Goal: Task Accomplishment & Management: Manage account settings

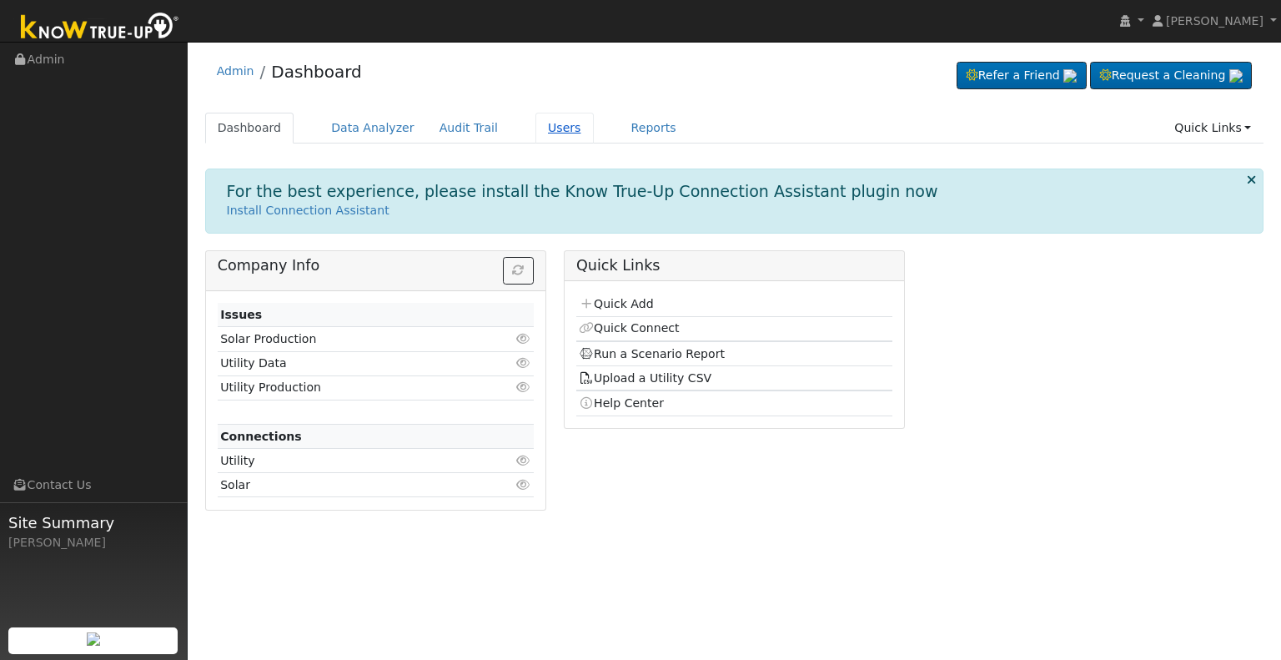
click at [540, 119] on link "Users" at bounding box center [564, 128] width 58 height 31
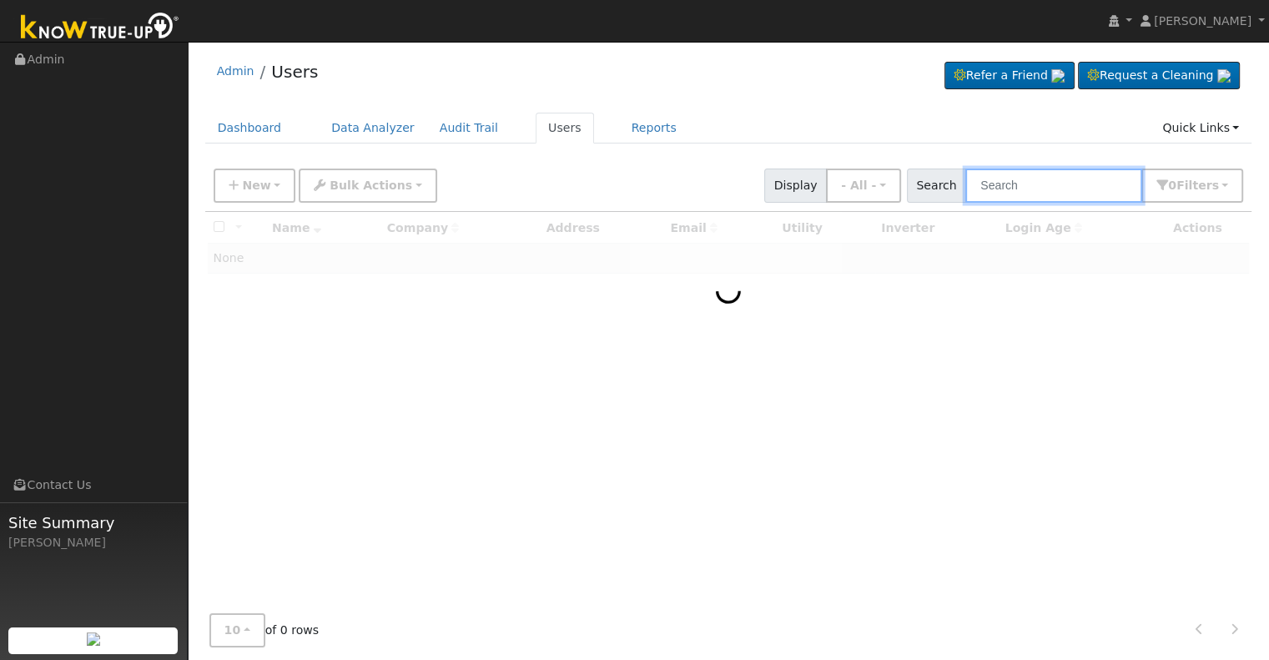
click at [1056, 186] on input "text" at bounding box center [1053, 185] width 177 height 34
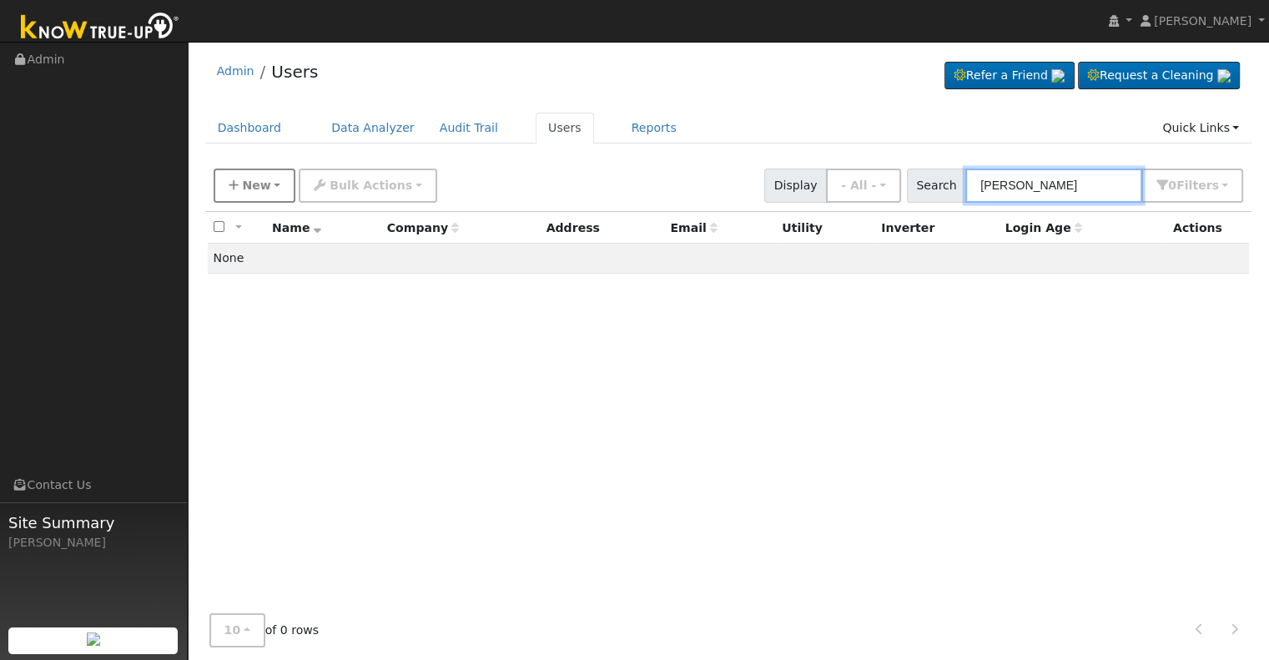
type input "[PERSON_NAME]"
click at [230, 183] on icon "button" at bounding box center [234, 185] width 10 height 12
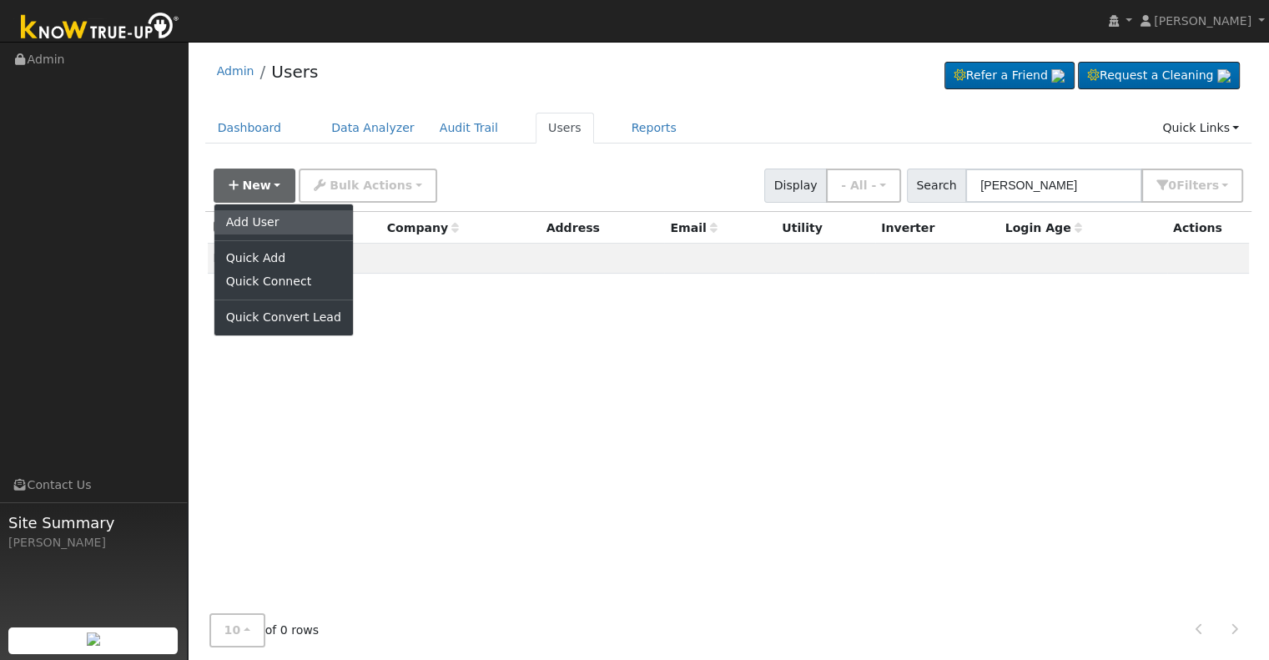
click at [237, 220] on link "Add User" at bounding box center [283, 221] width 138 height 23
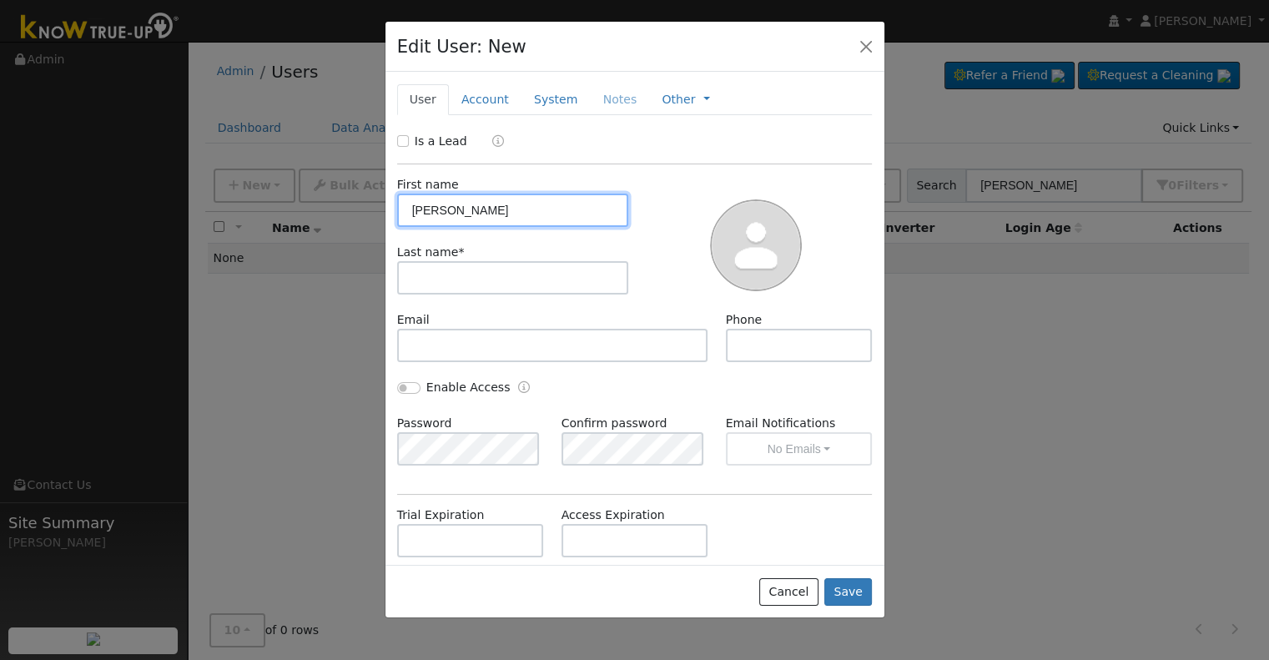
type input "[PERSON_NAME]"
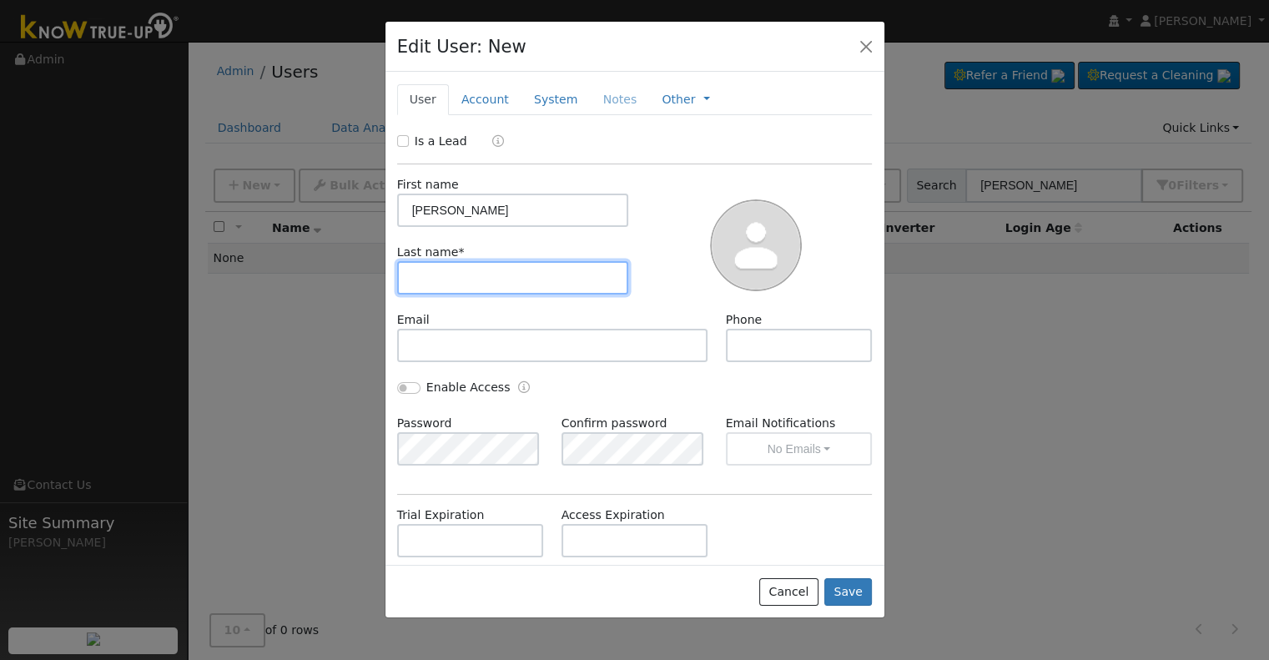
click at [465, 279] on input "text" at bounding box center [513, 277] width 232 height 33
type input "[PERSON_NAME]"
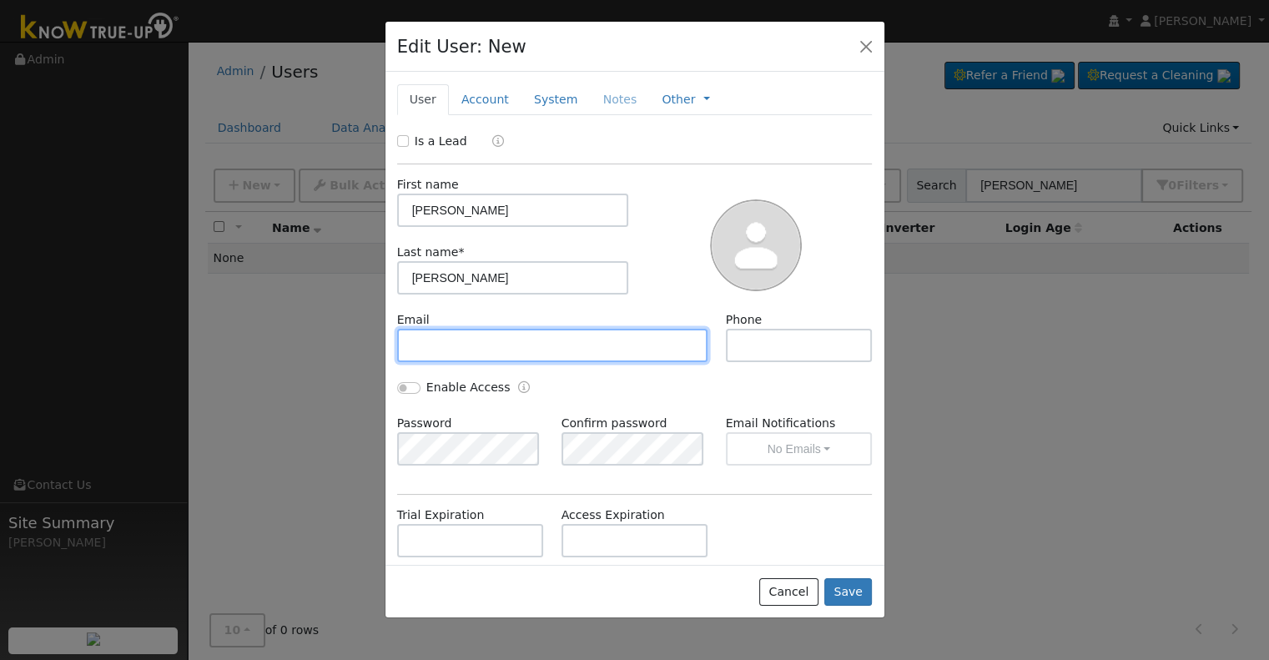
click at [484, 350] on input "text" at bounding box center [552, 345] width 311 height 33
paste input "[EMAIL_ADDRESS][DOMAIN_NAME]"
type input "[EMAIL_ADDRESS][DOMAIN_NAME]"
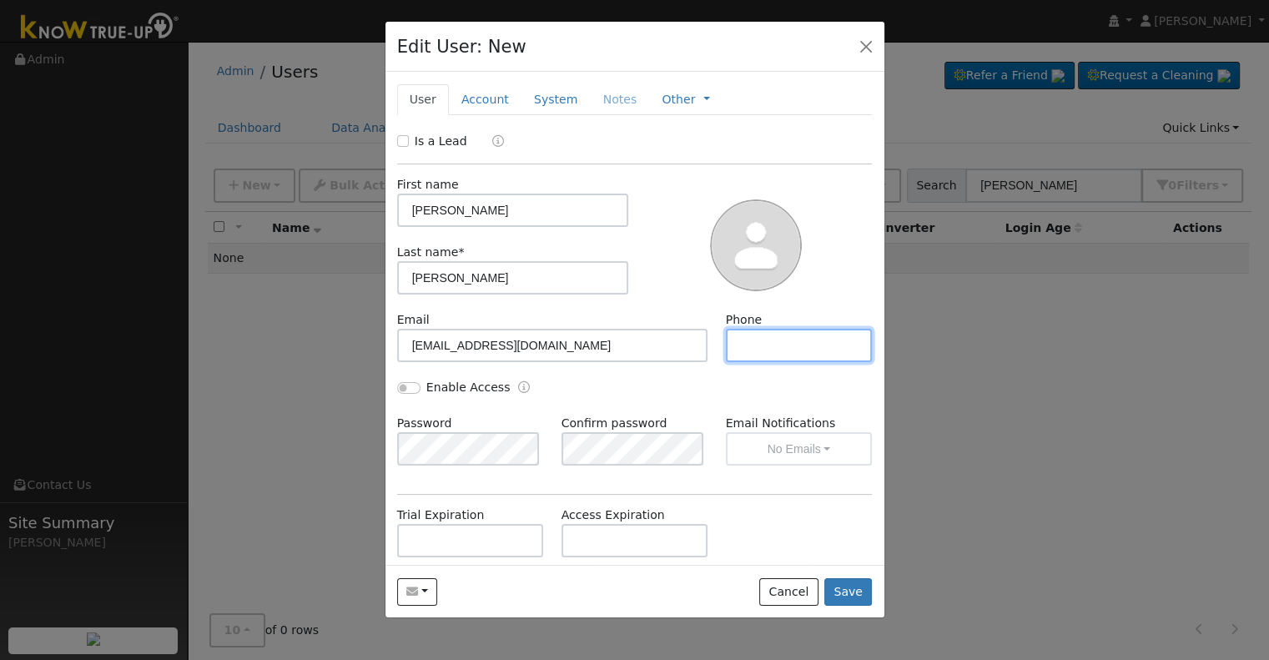
paste input "tel:[PHONE_NUMBER]"
click at [751, 343] on input "tel:[PHONE_NUMBER]" at bounding box center [799, 345] width 147 height 33
type input "[PHONE_NUMBER]"
click at [470, 101] on link "Account" at bounding box center [485, 99] width 73 height 31
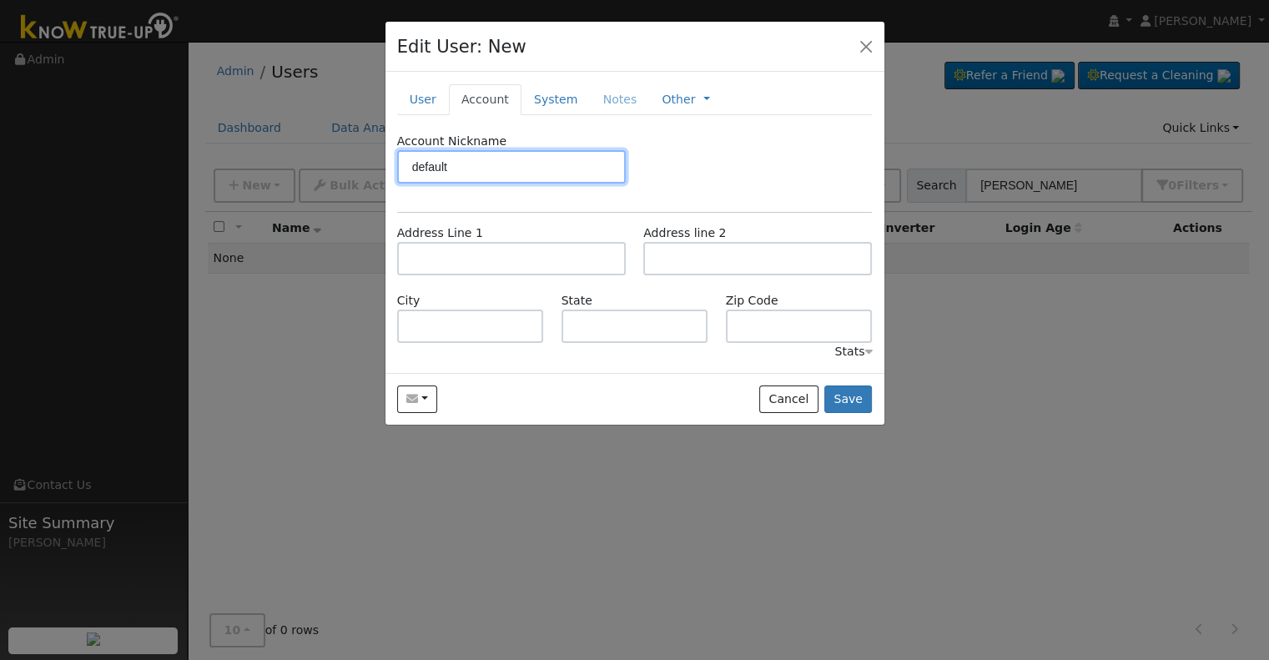
type input "default"
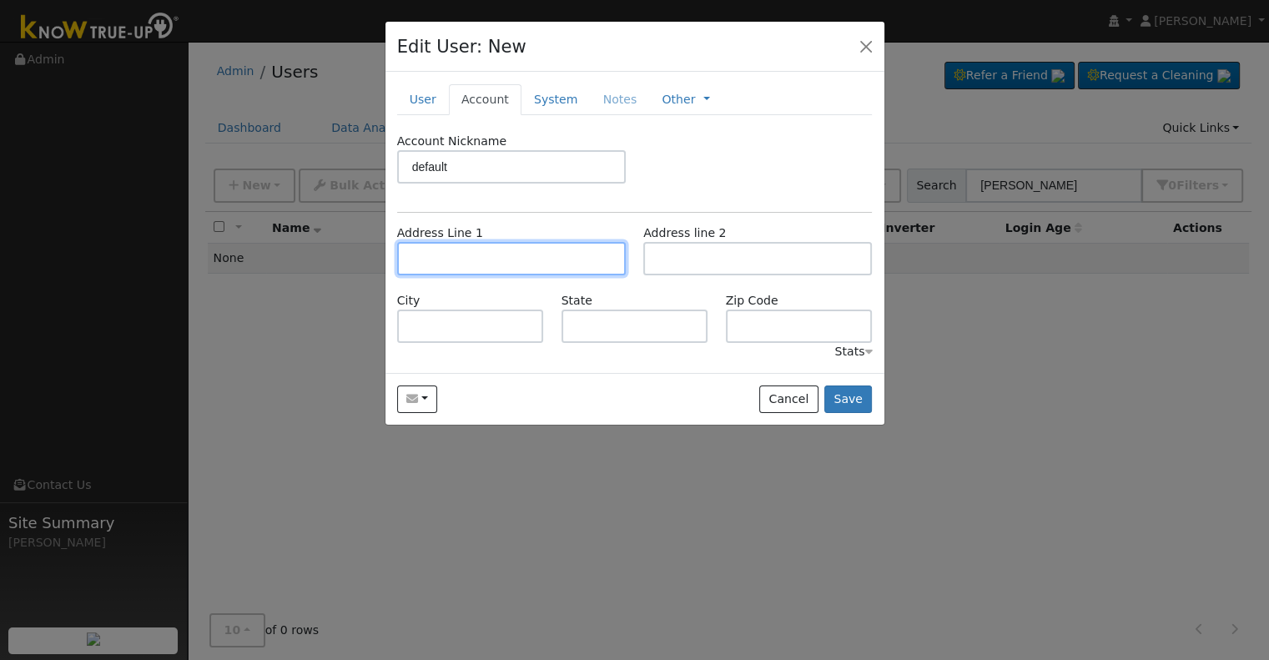
paste input "[STREET_ADDRESS]"
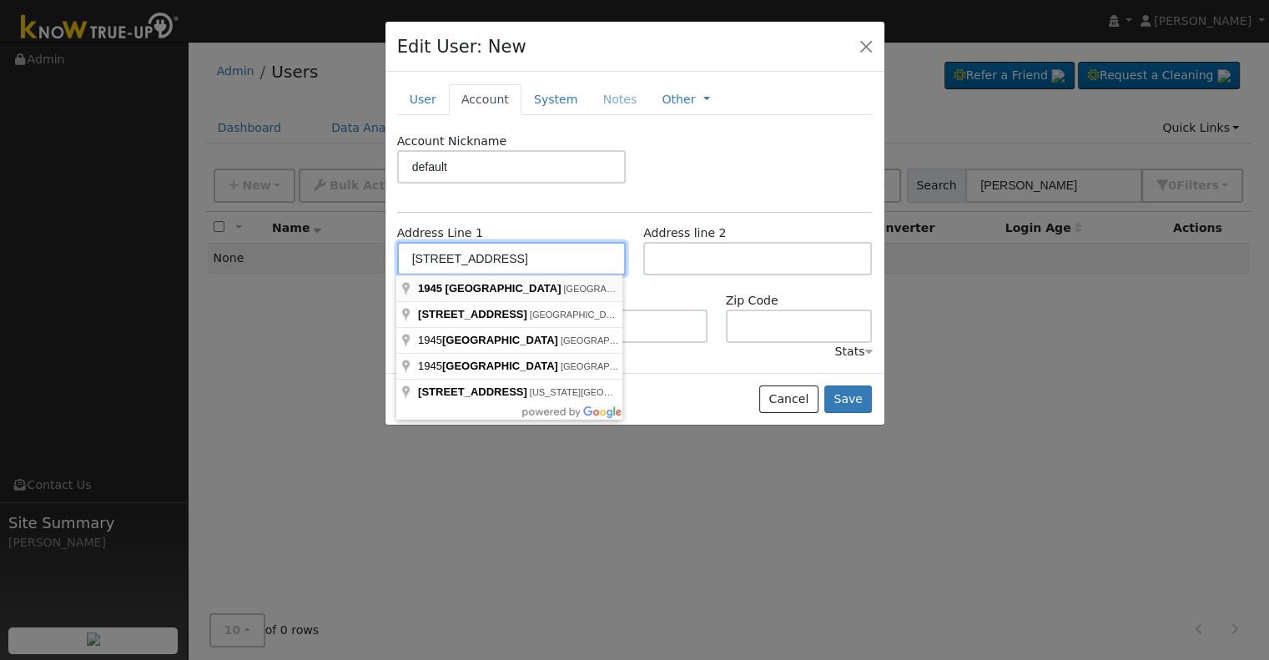
type input "[STREET_ADDRESS]"
type input "Clovis"
type input "CA"
type input "93611"
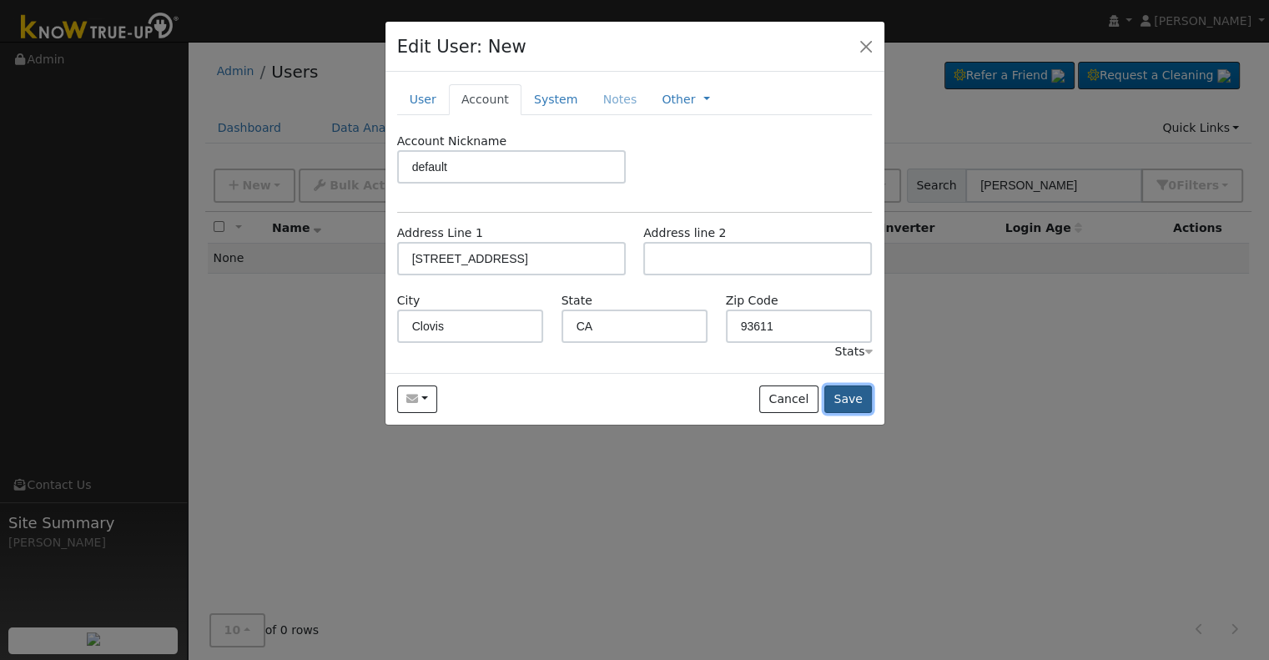
click at [857, 395] on button "Save" at bounding box center [848, 399] width 48 height 28
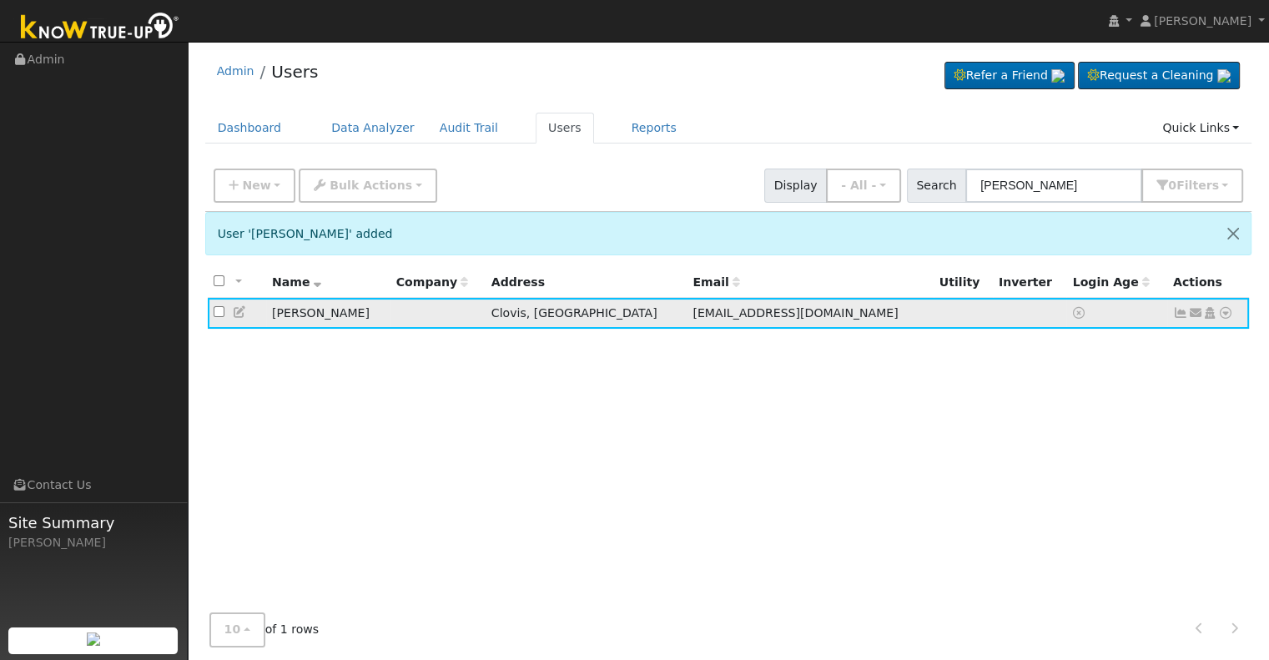
click at [1213, 313] on icon at bounding box center [1209, 313] width 15 height 12
